Goal: Information Seeking & Learning: Learn about a topic

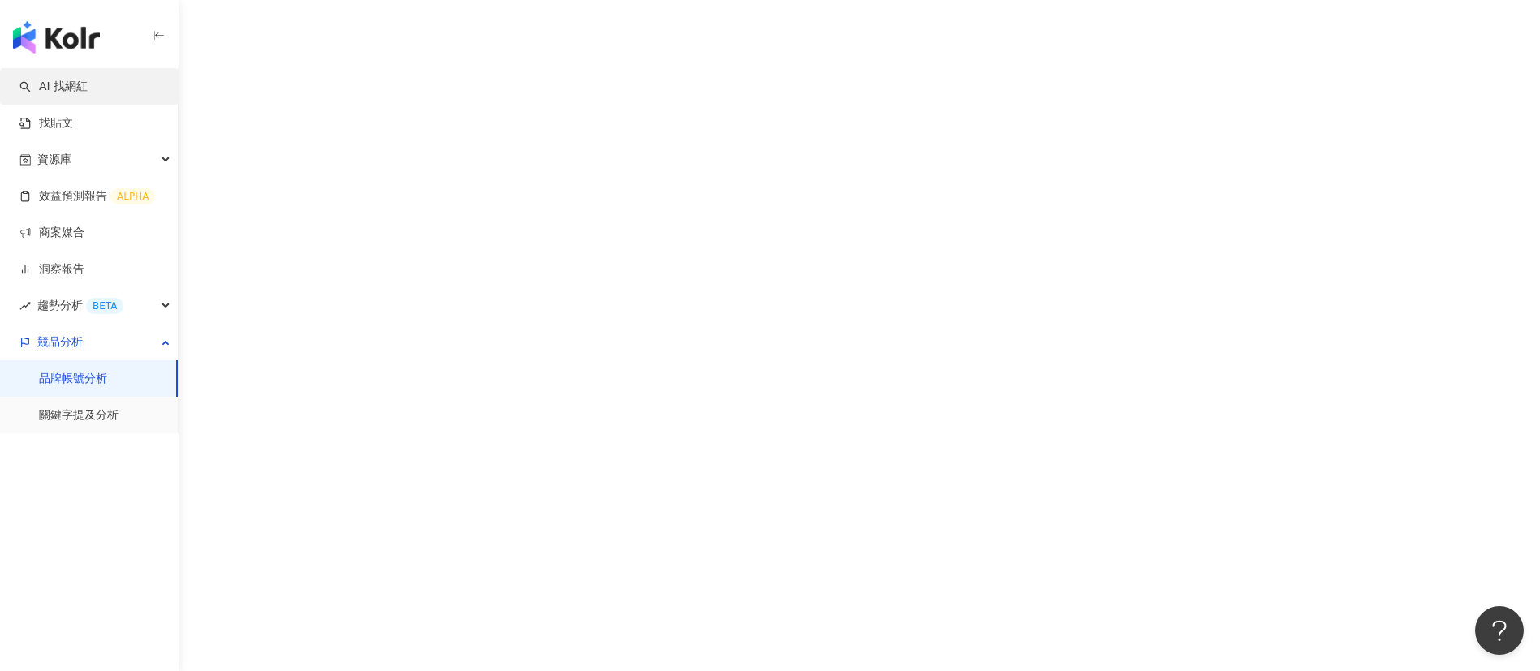
click at [67, 88] on link "AI 找網紅" at bounding box center [53, 87] width 68 height 16
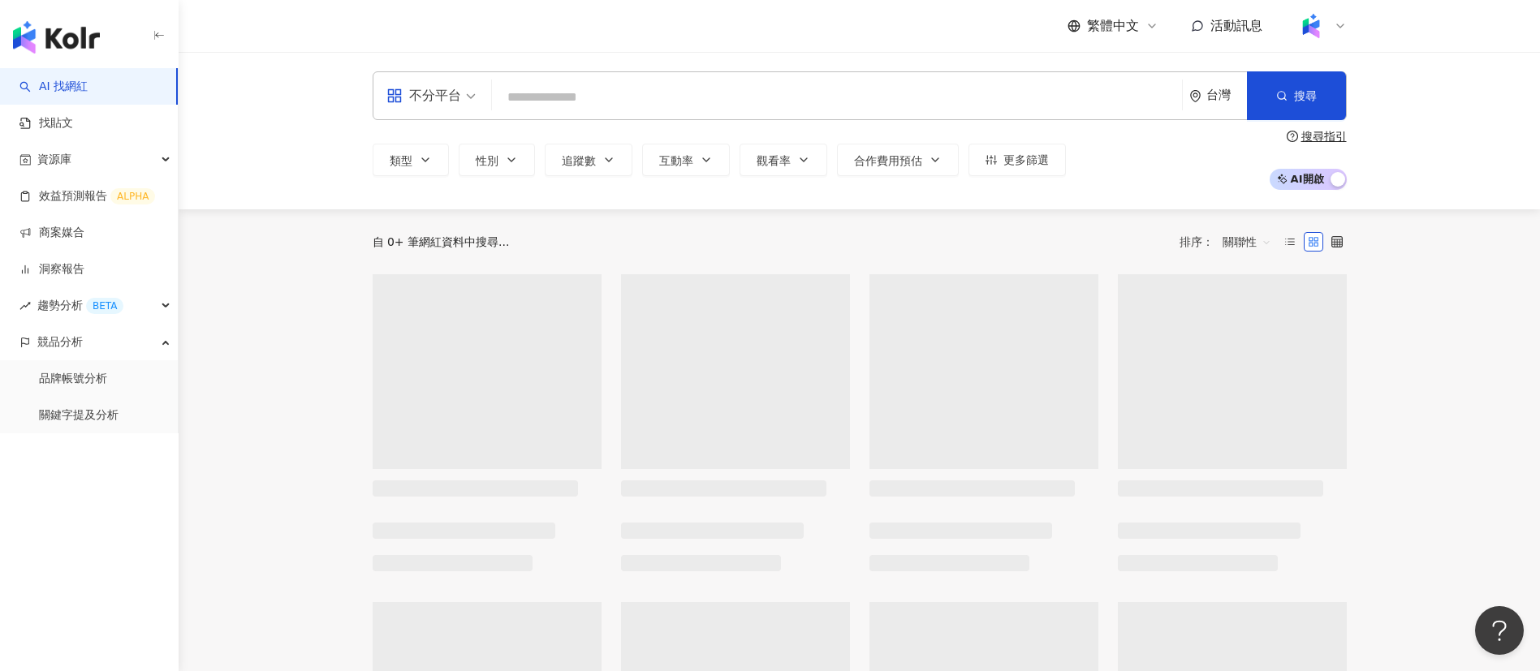
click at [589, 93] on input "search" at bounding box center [836, 97] width 677 height 31
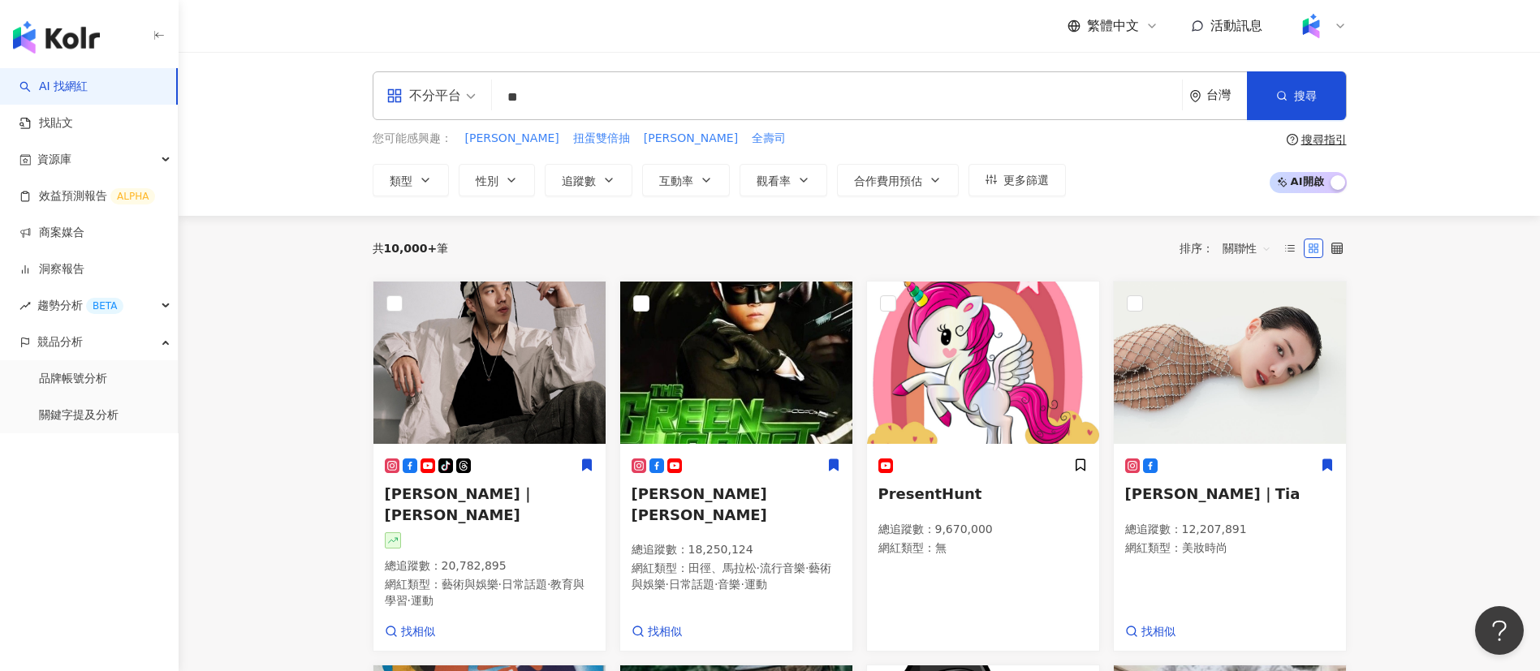
type input "*"
type input "****"
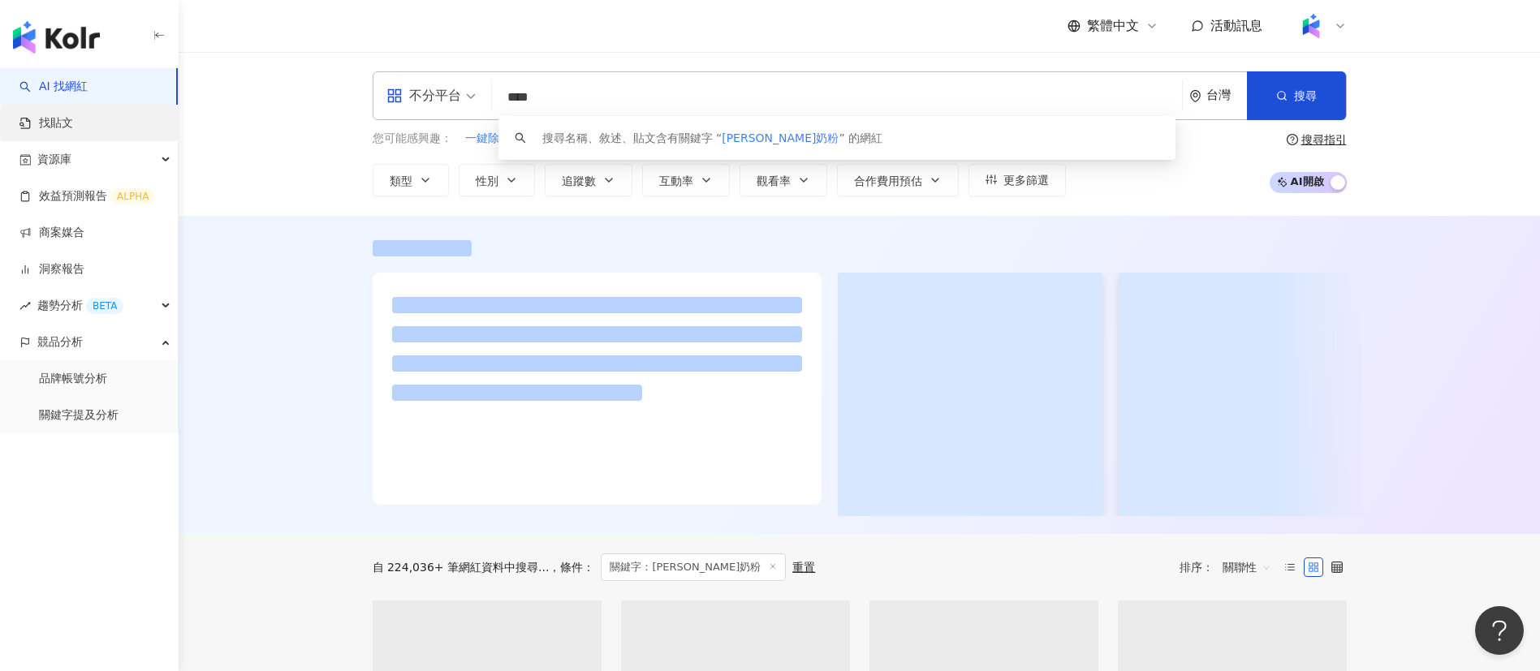
click at [63, 119] on link "找貼文" at bounding box center [46, 123] width 54 height 16
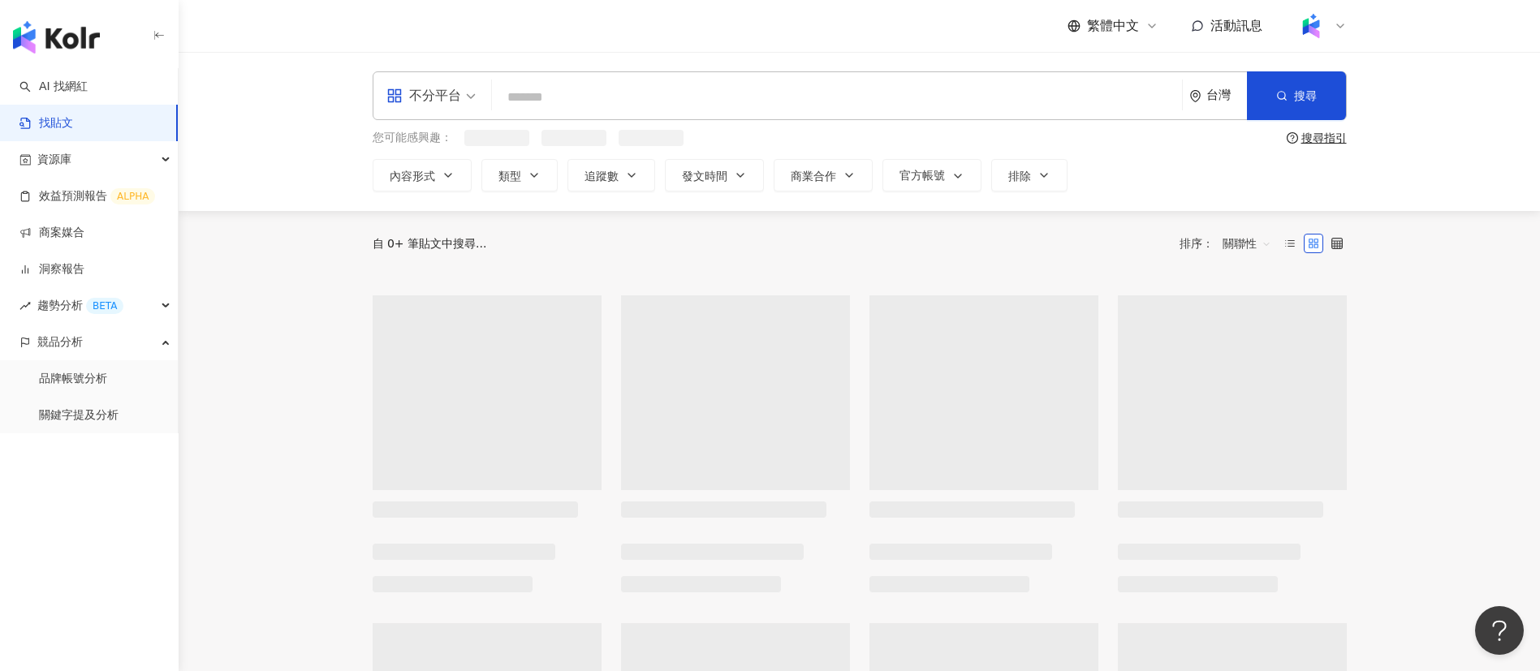
click at [593, 102] on input "search" at bounding box center [836, 97] width 677 height 35
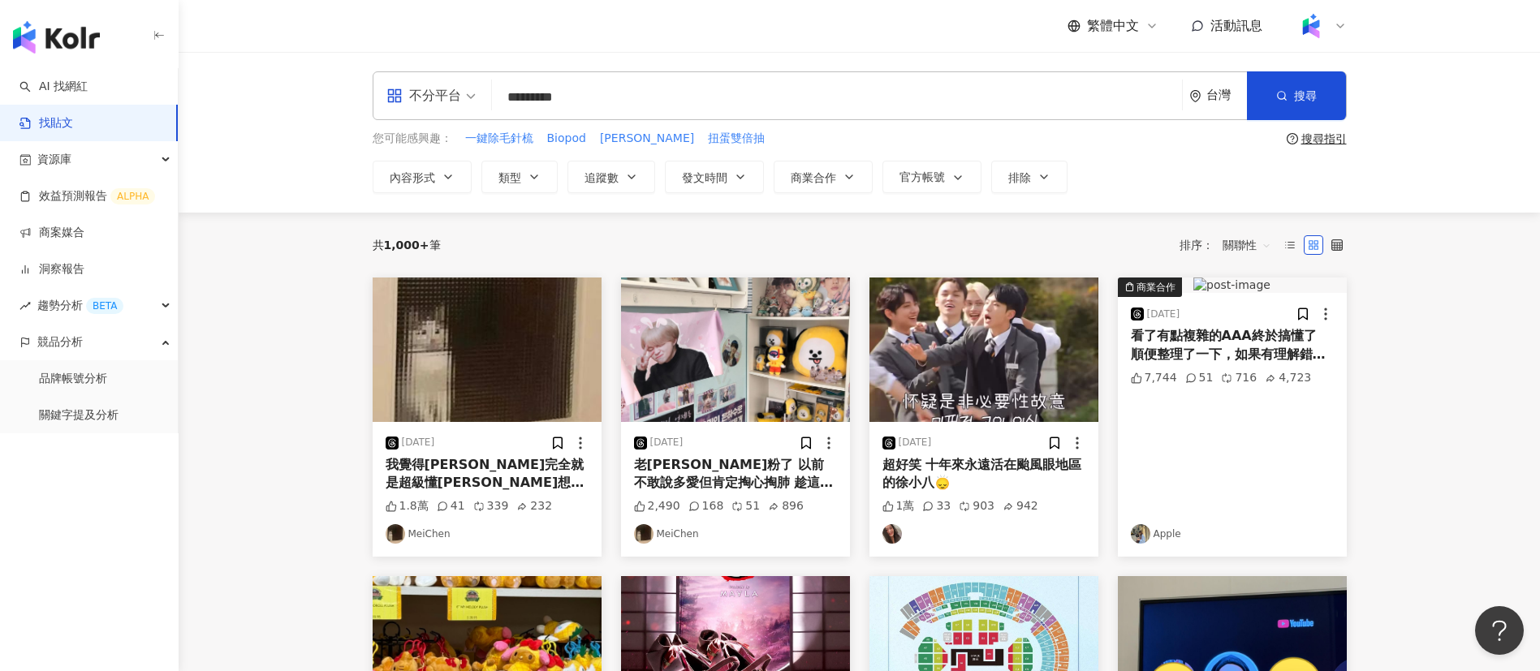
type input "*********"
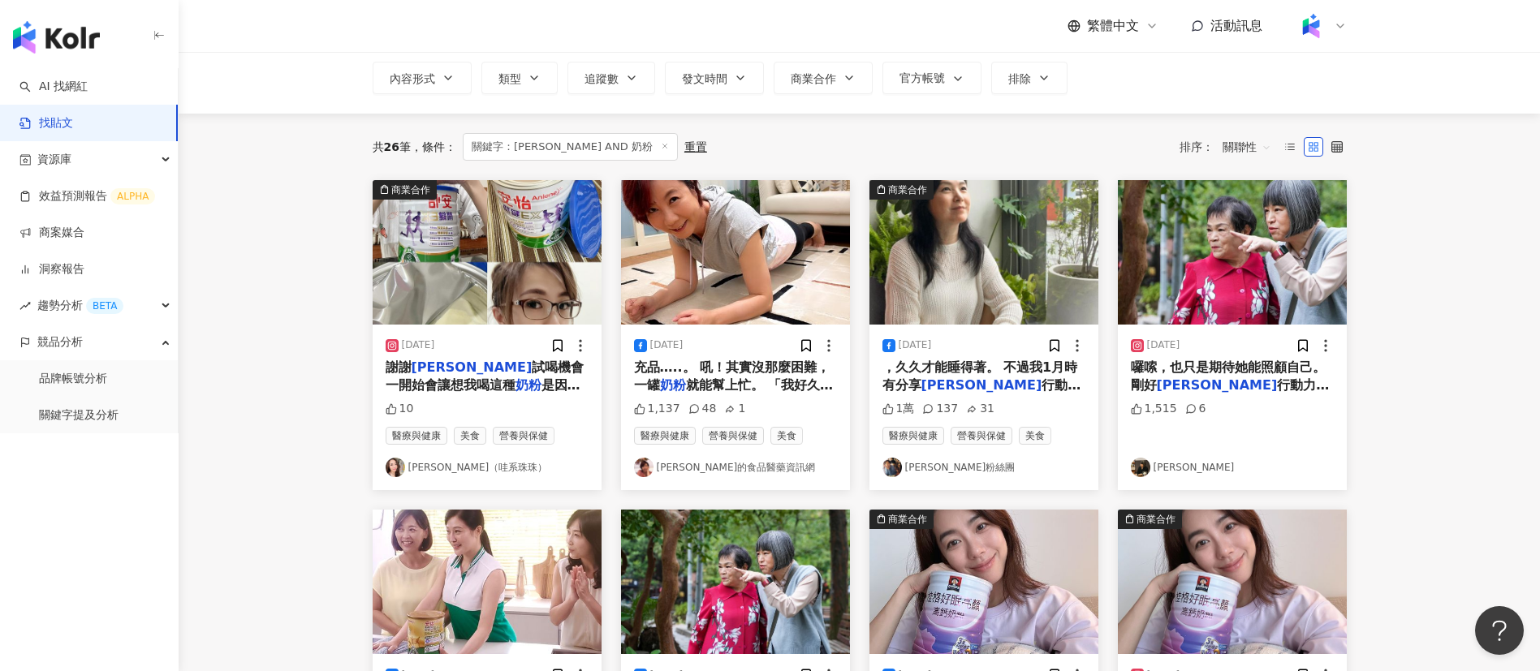
scroll to position [100, 0]
click at [276, 370] on main "不分平台 ********* 台灣 搜尋 您可能感興趣： 母乳 夜睡 配方奶粉 乳品 牛奶粉 搜尋指引 內容形式 類型 追蹤數 發文時間 商業合作 官方帳號 …" at bounding box center [860, 620] width 1362 height 1336
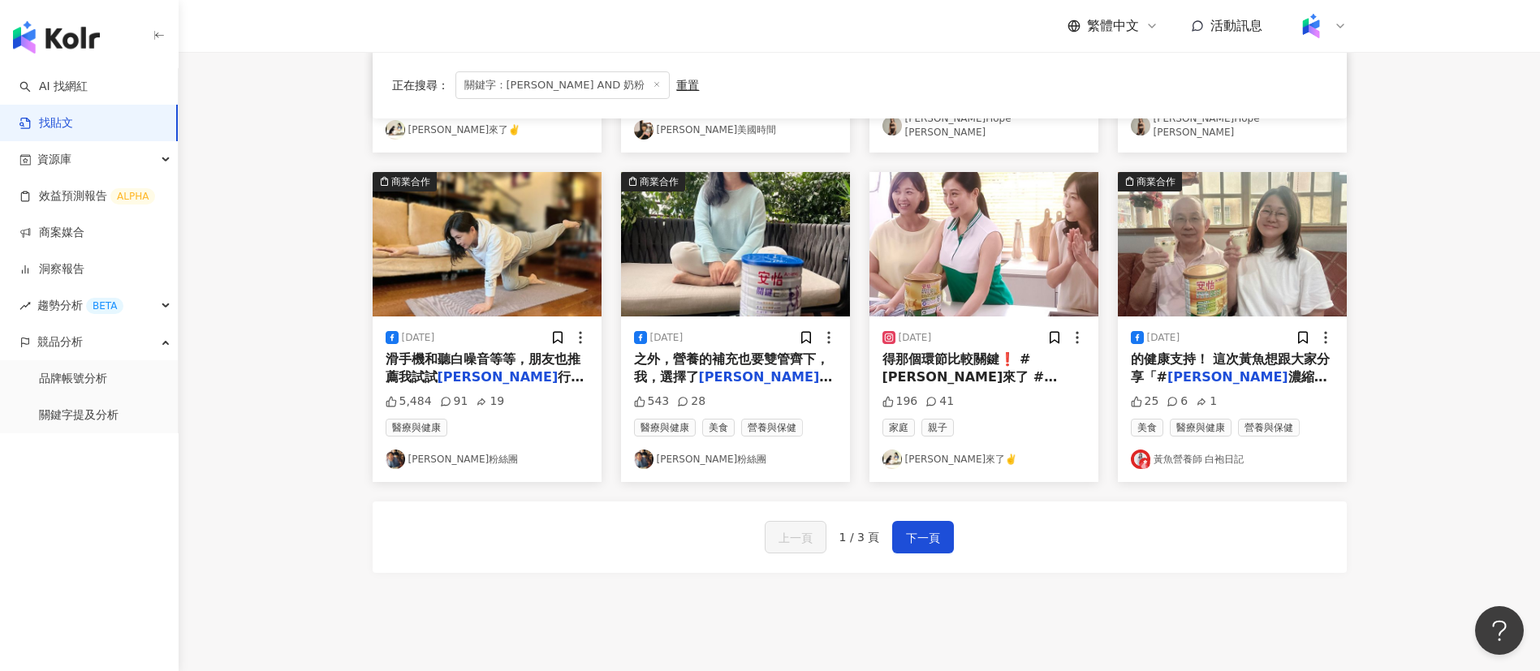
scroll to position [890, 0]
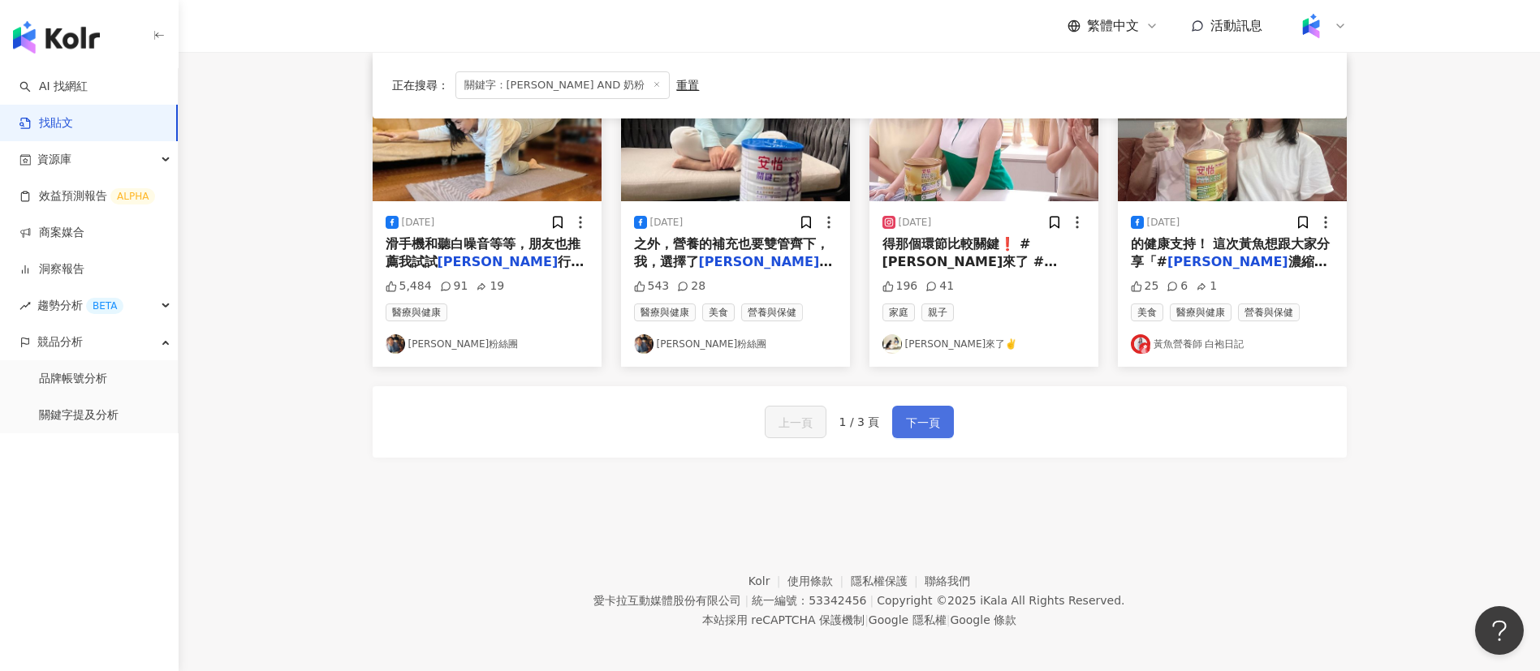
click at [937, 413] on span "下一頁" at bounding box center [923, 422] width 34 height 19
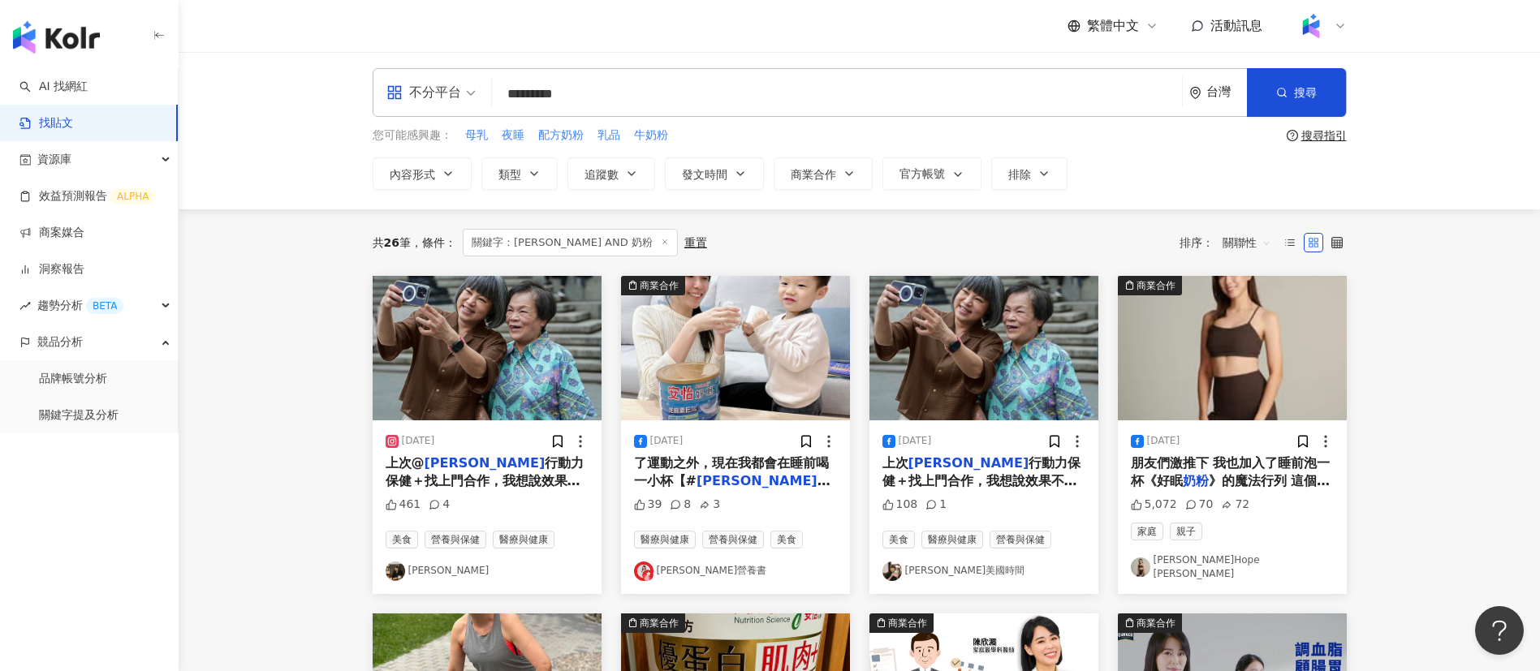
scroll to position [2, 0]
click at [794, 242] on div "共 26 筆 條件 ： 關鍵字：[PERSON_NAME] AND 奶粉 重置 排序： 關聯性" at bounding box center [860, 244] width 974 height 28
click at [499, 196] on div "不分平台 ********* 台灣 搜尋 您可能感興趣： 母乳 夜睡 配方奶粉 乳品 牛奶粉 搜尋指引 內容形式 類型 追蹤數 發文時間 商業合作 官方帳號 …" at bounding box center [860, 130] width 1362 height 161
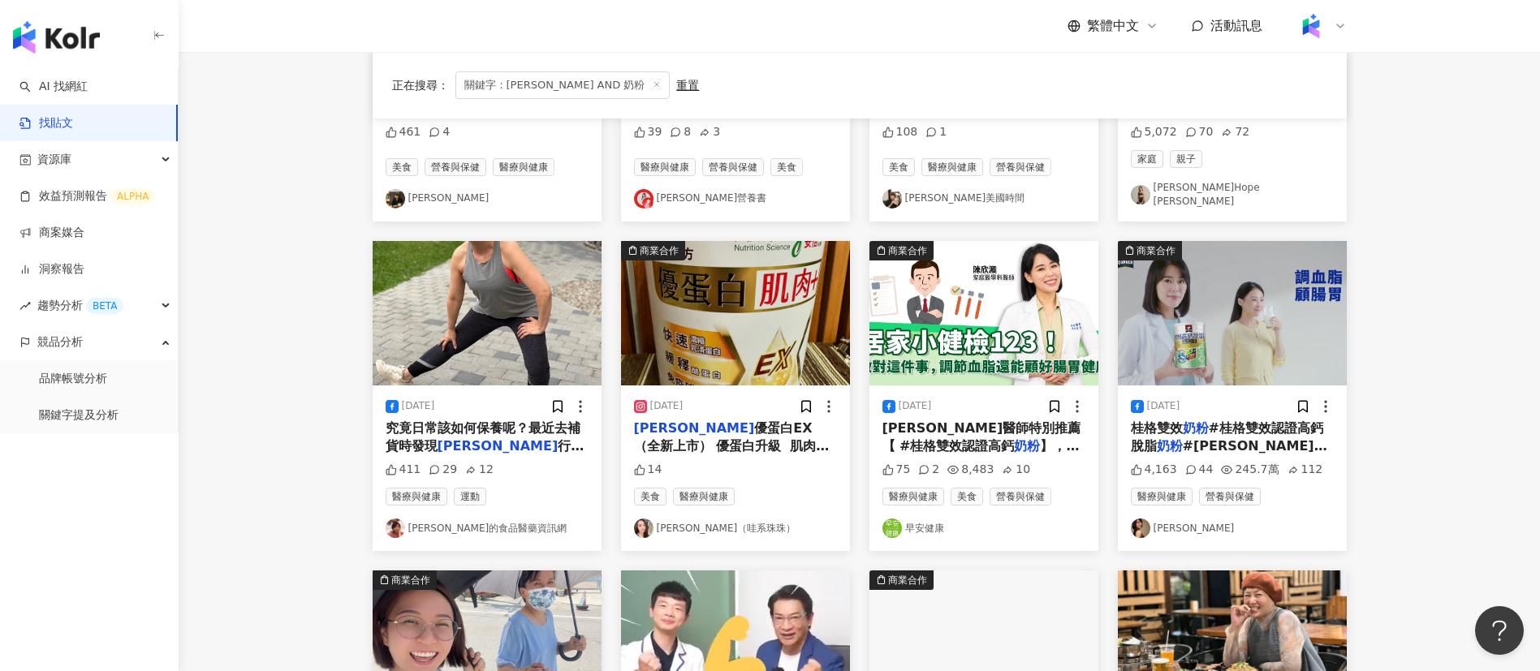
scroll to position [378, 0]
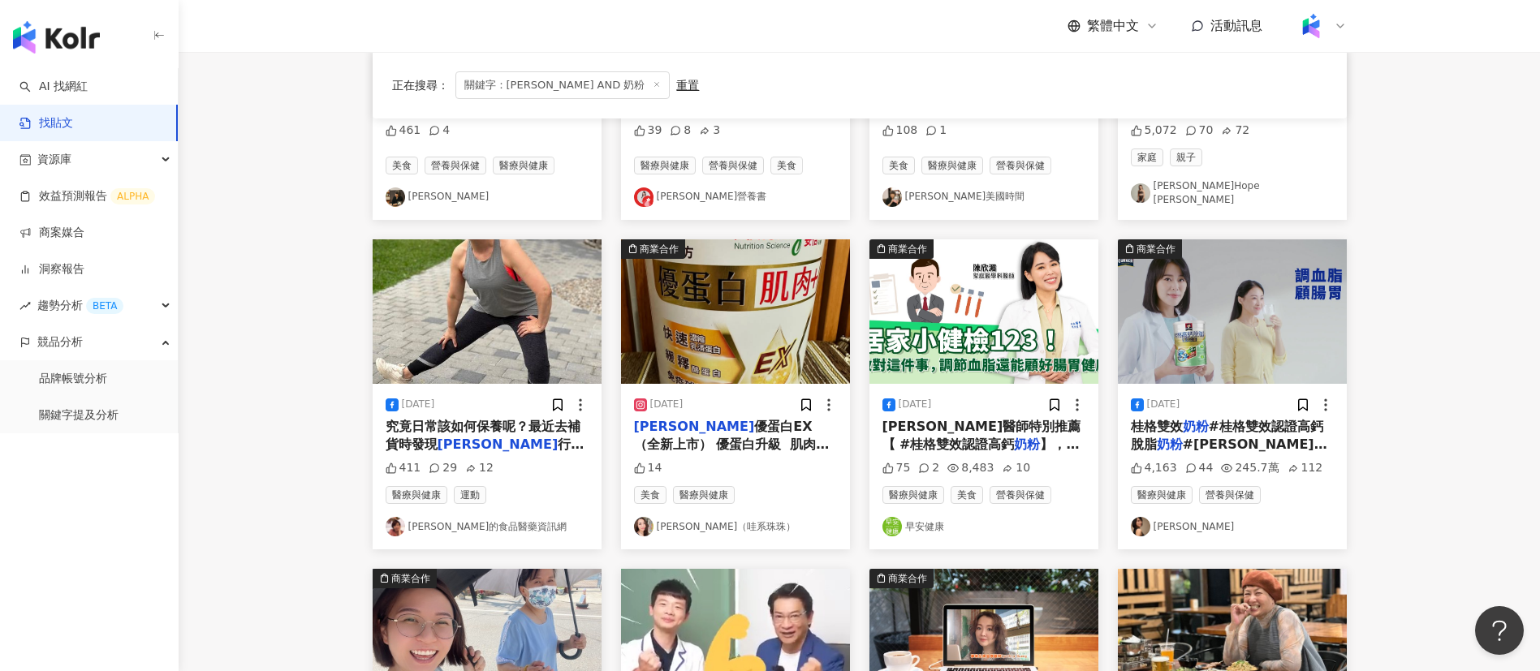
click at [765, 428] on span "優蛋白EX（全新上市） 優蛋白升級  肌肉+體力 一補到位！  沒有甜膩口感 好喝才能天天喝  √濃縮乳清蛋白+免疫球 我的試喝心得～" at bounding box center [732, 463] width 196 height 88
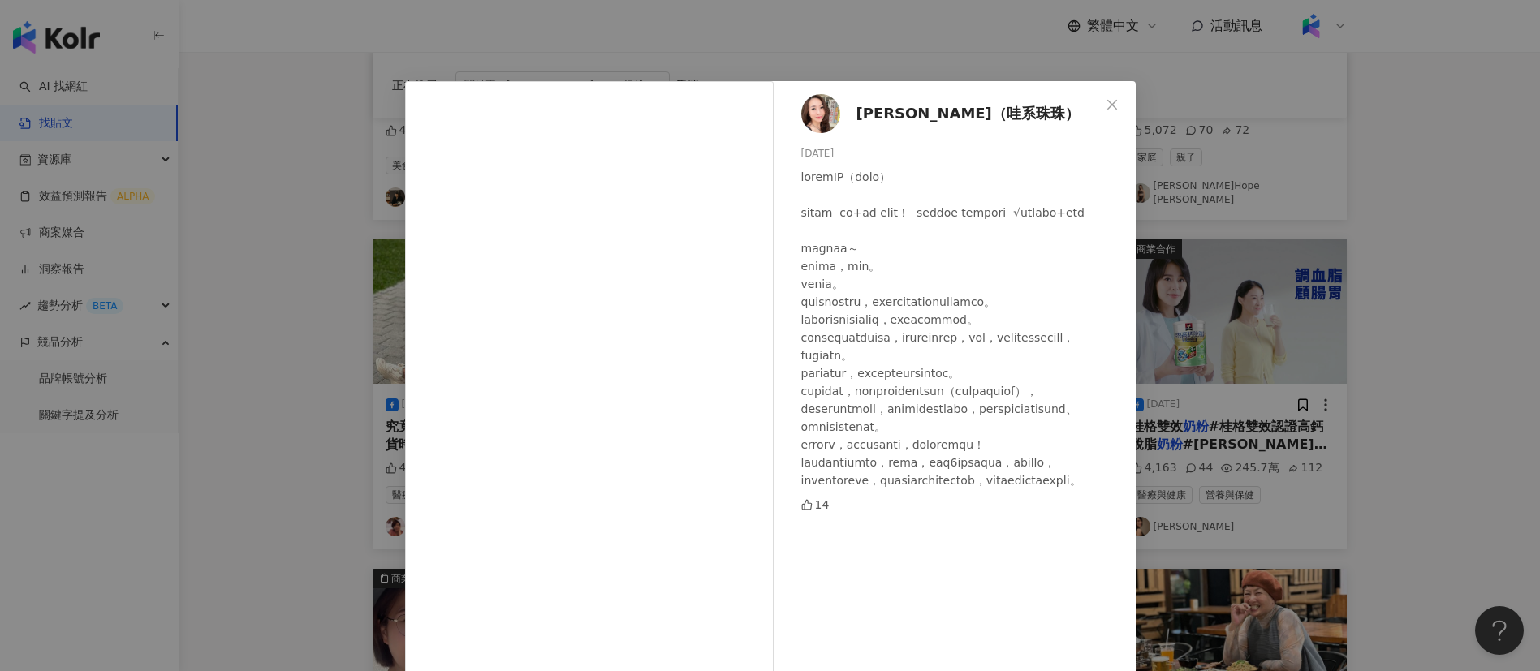
click at [1305, 441] on div "[PERSON_NAME]（哇系珠珠） [DATE] 14 查看原始貼文" at bounding box center [770, 335] width 1540 height 671
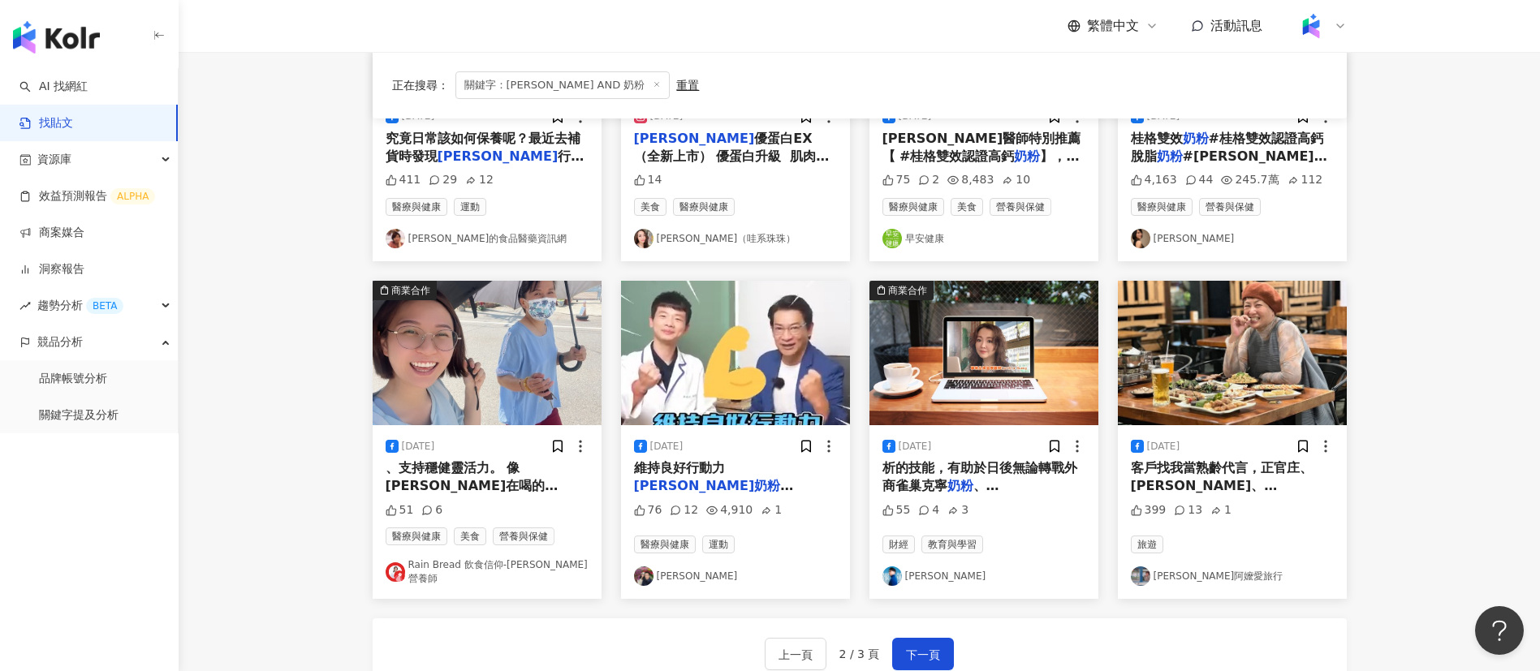
scroll to position [667, 0]
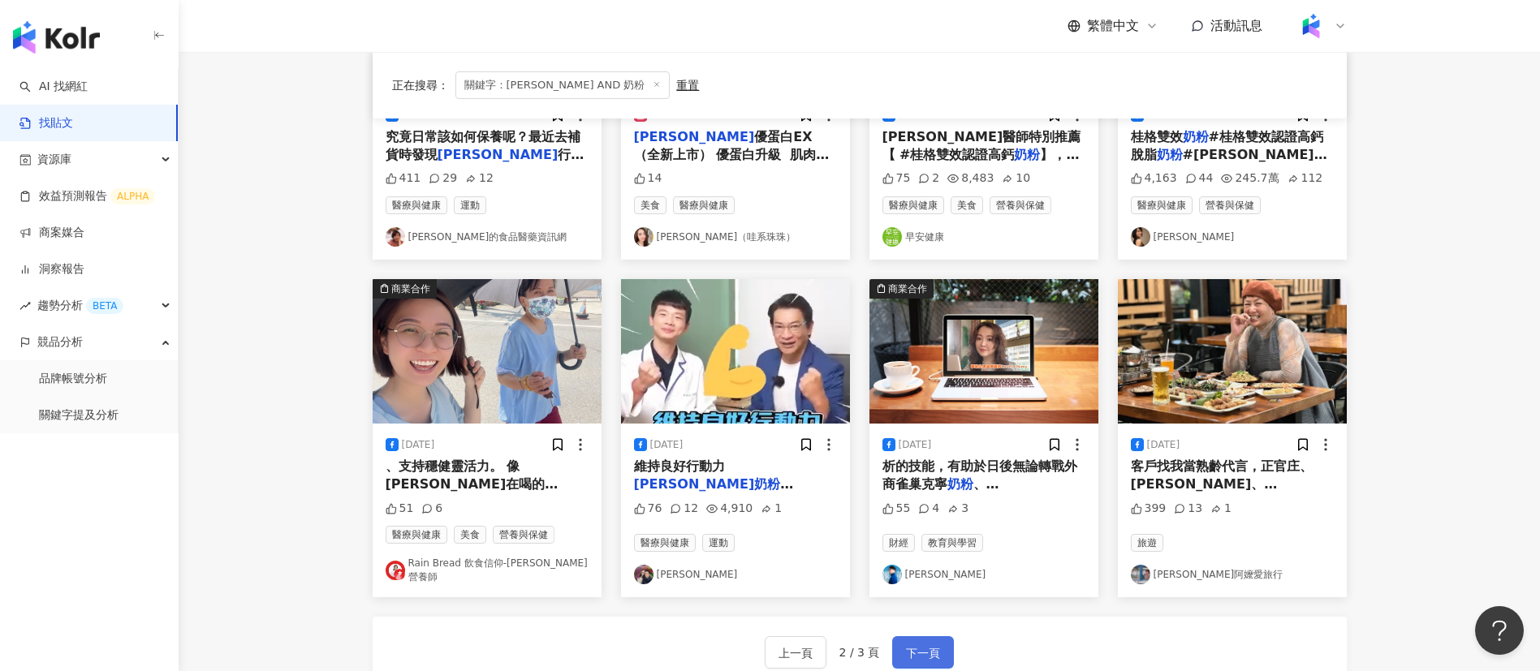
click at [921, 644] on span "下一頁" at bounding box center [923, 653] width 34 height 19
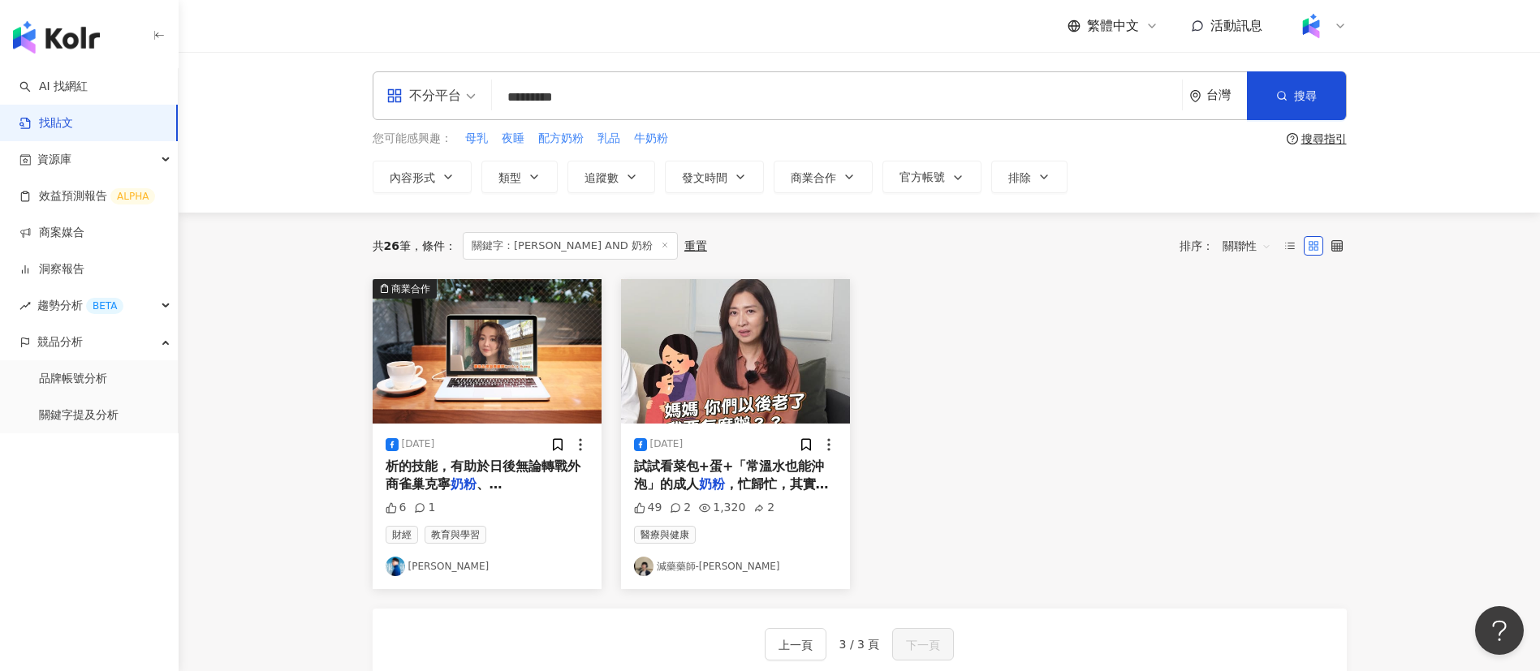
scroll to position [2, 0]
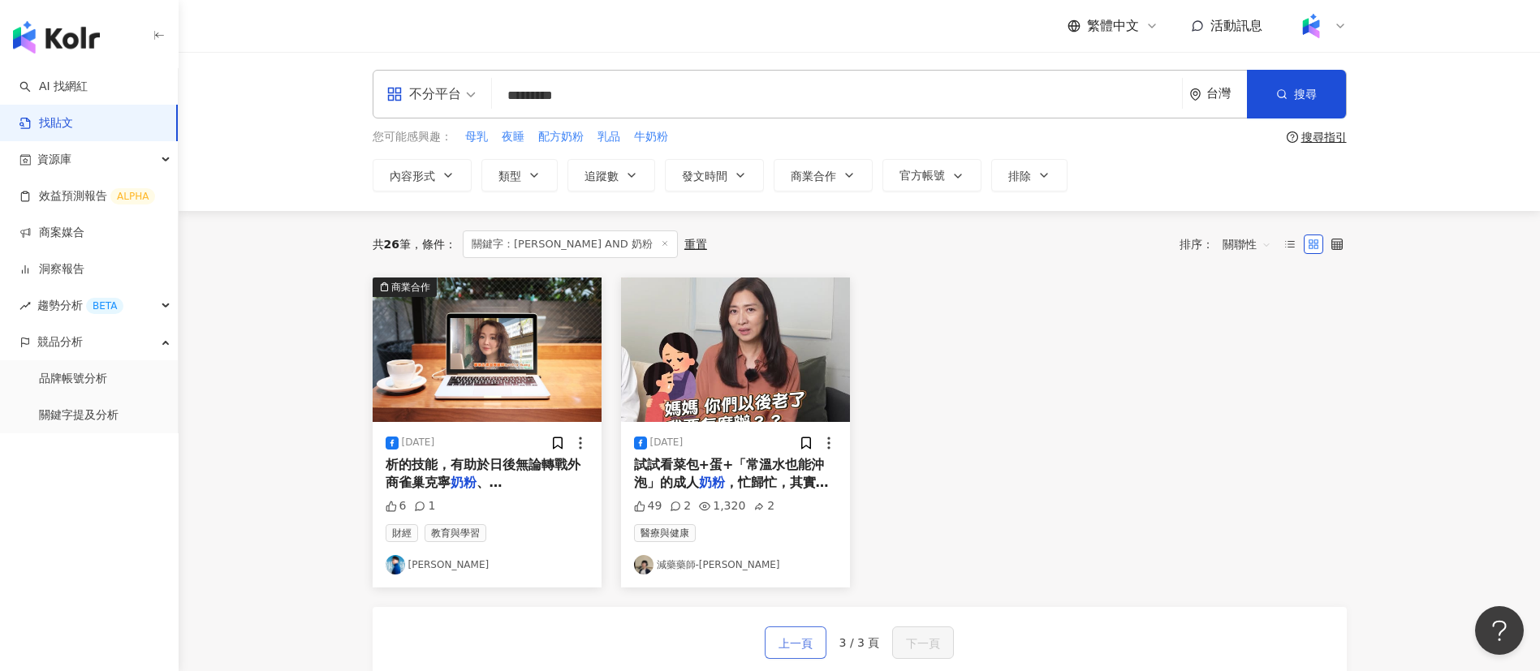
click at [807, 642] on span "上一頁" at bounding box center [796, 643] width 34 height 19
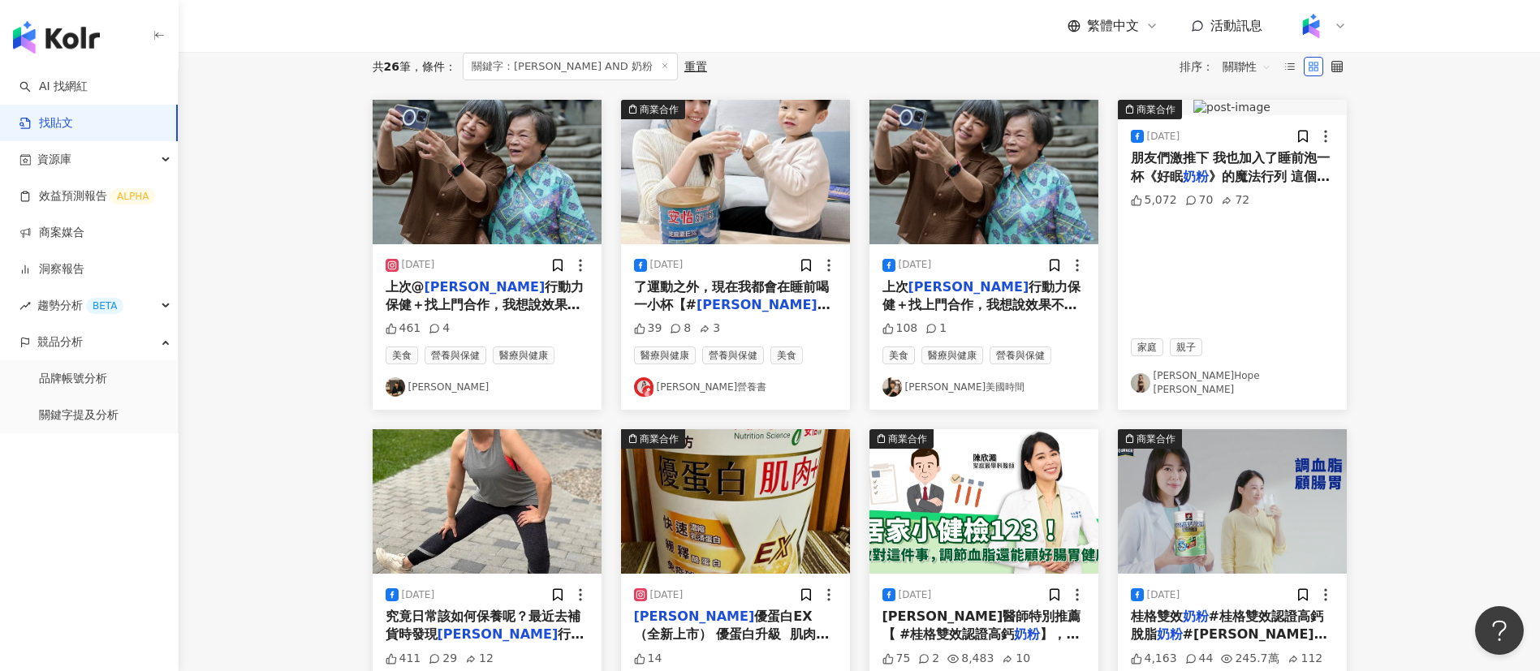
scroll to position [0, 0]
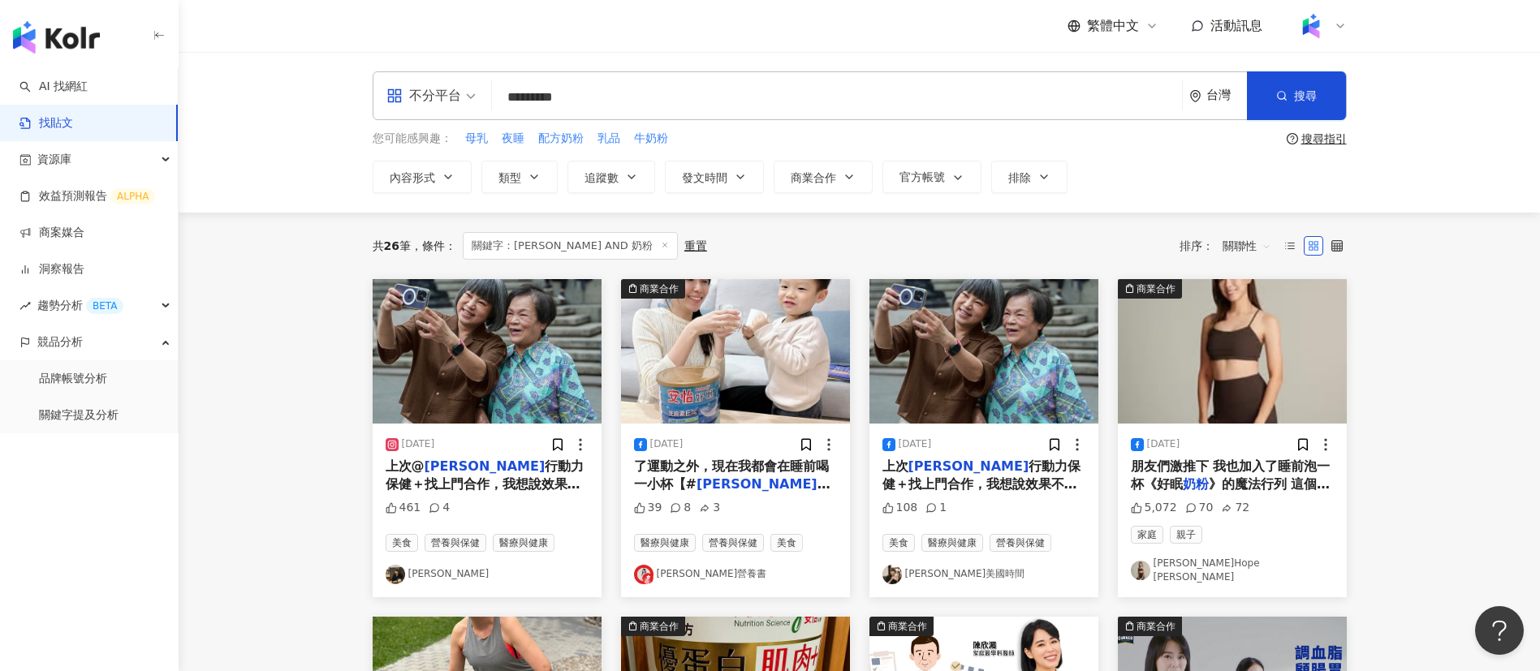
click at [876, 218] on div "共 26 筆 條件 ： 關鍵字：[PERSON_NAME] AND 奶粉 重置 排序： 關聯性" at bounding box center [860, 246] width 974 height 67
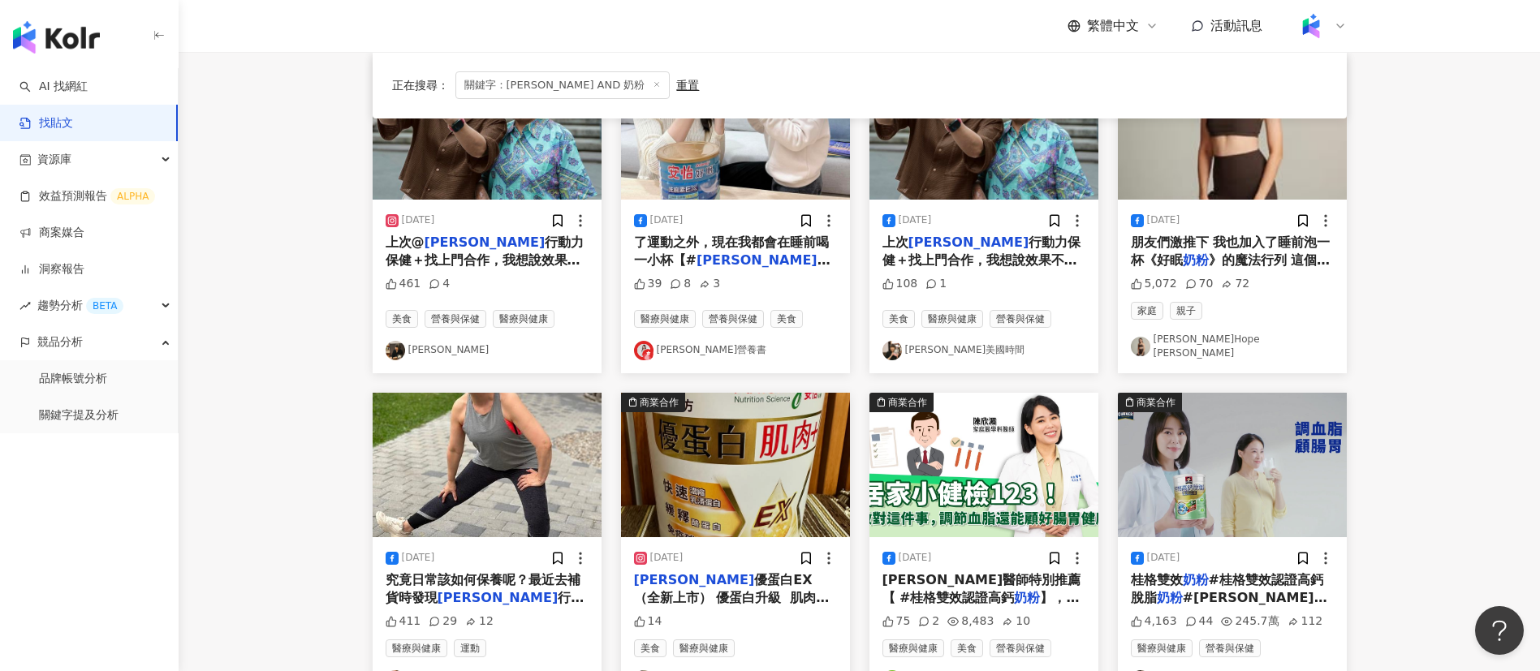
scroll to position [260, 0]
